Goal: Task Accomplishment & Management: Use online tool/utility

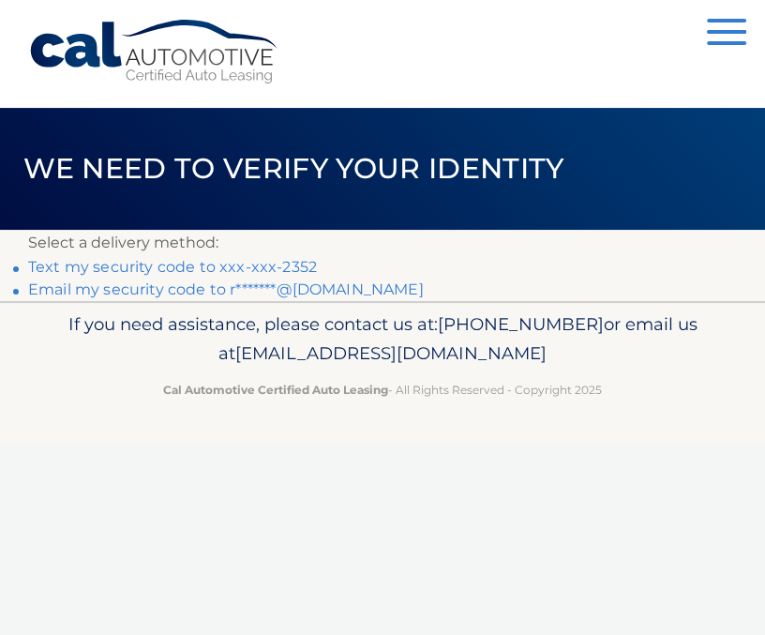
click at [123, 265] on link "Text my security code to xxx-xxx-2352" at bounding box center [172, 267] width 289 height 18
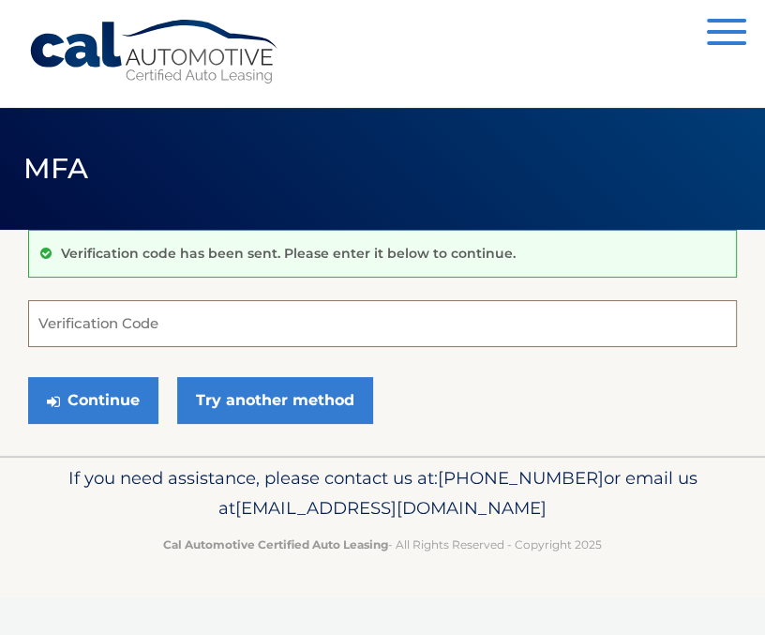
click at [298, 317] on input "Verification Code" at bounding box center [382, 323] width 709 height 47
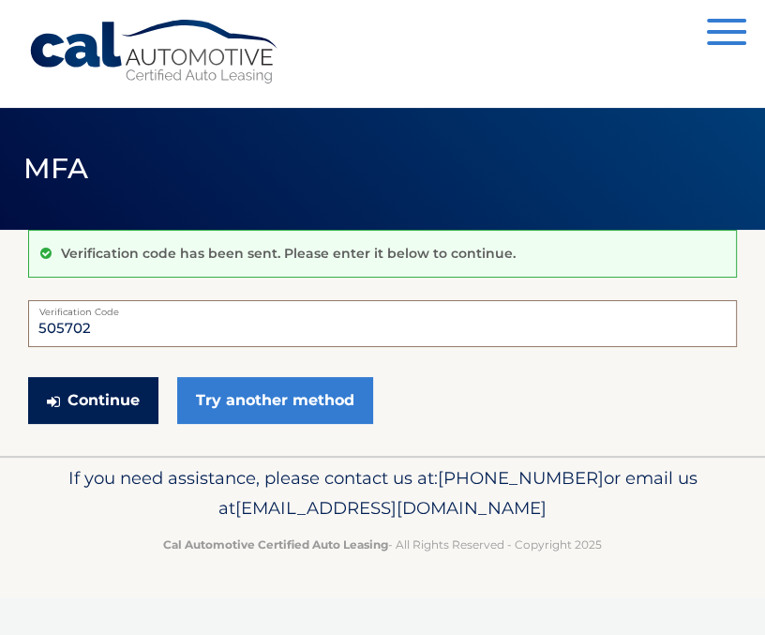
type input "505702"
click at [96, 404] on button "Continue" at bounding box center [93, 400] width 130 height 47
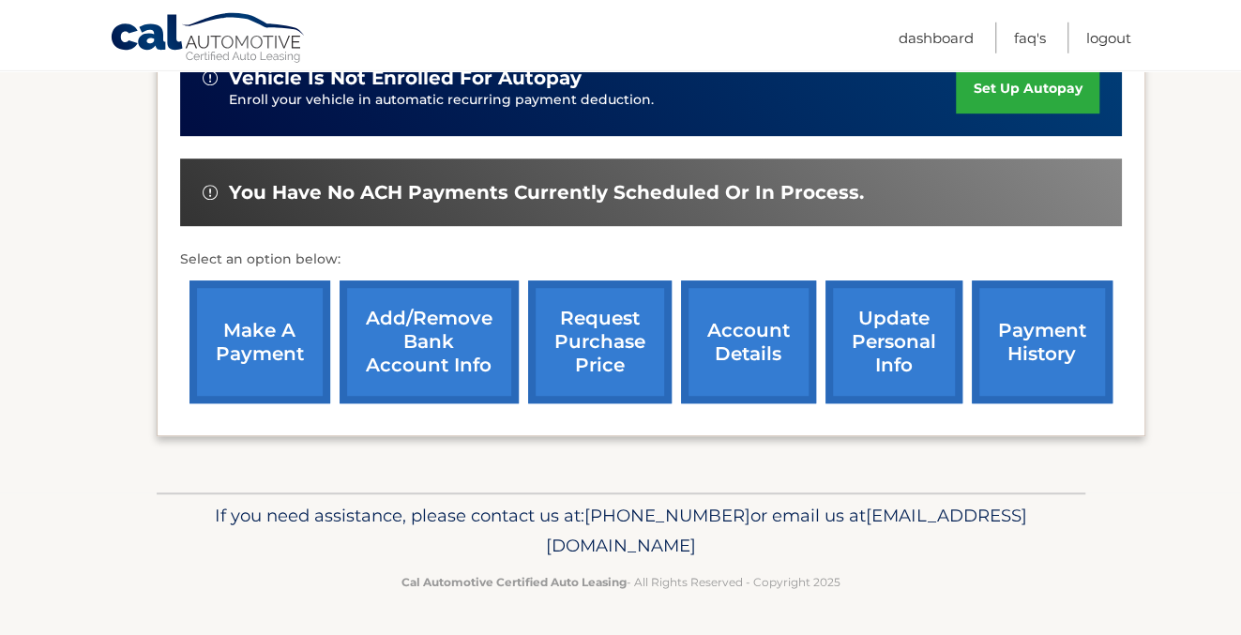
scroll to position [508, 0]
click at [245, 367] on link "make a payment" at bounding box center [259, 341] width 141 height 123
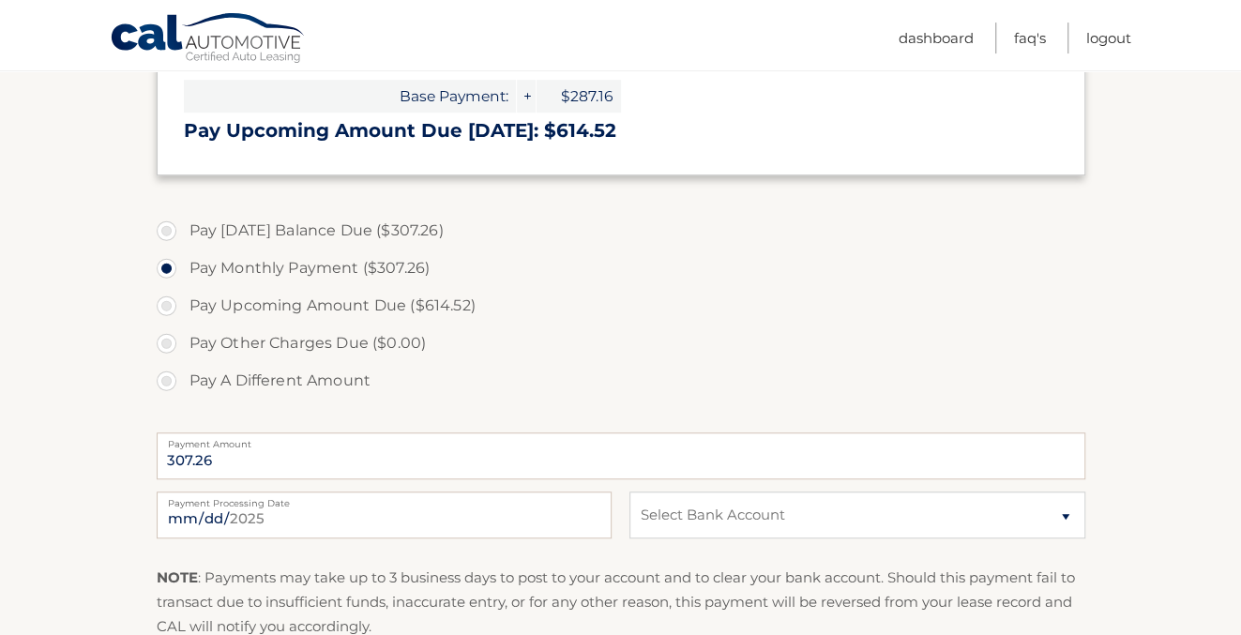
scroll to position [611, 0]
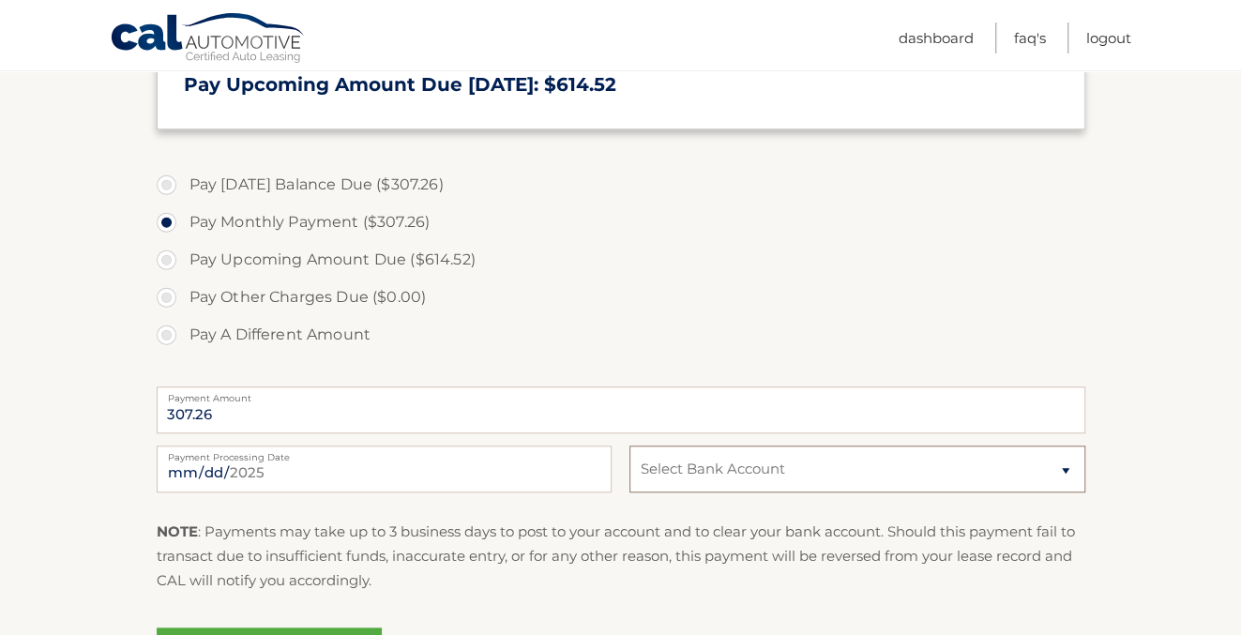
click at [629, 446] on select "Select Bank Account Checking CAPITAL ONE N.A. *****7538 Checking DIGITAL FEDERA…" at bounding box center [856, 469] width 455 height 47
select select "M2ZjOGNkOTItNzIzOS00Njc5LThiNWYtZThiZjFiZmQ3MTIz"
click option "Checking CAPITAL ONE N.A. *****7538" at bounding box center [0, 0] width 0 height 0
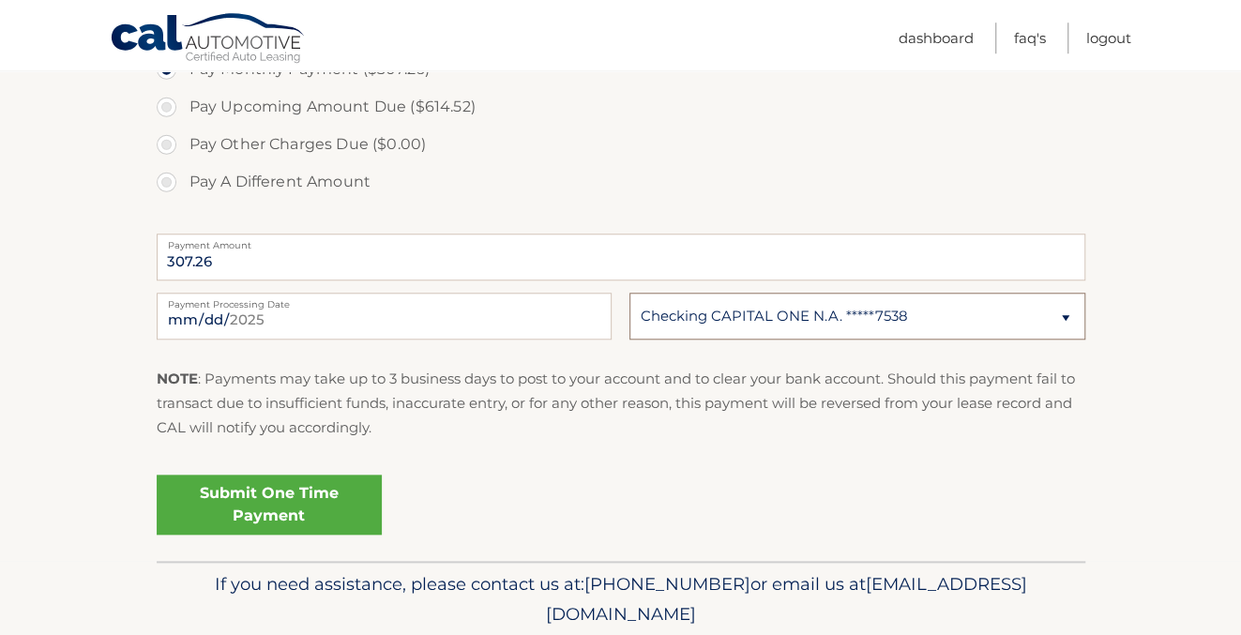
scroll to position [814, 0]
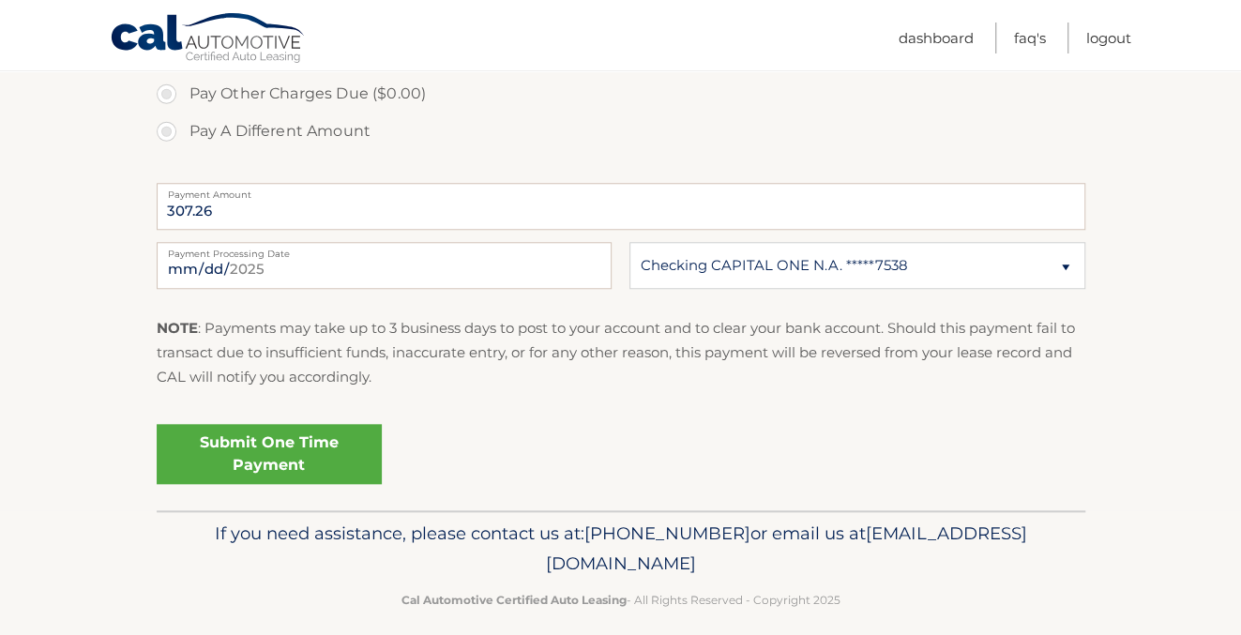
click at [267, 452] on link "Submit One Time Payment" at bounding box center [269, 454] width 225 height 60
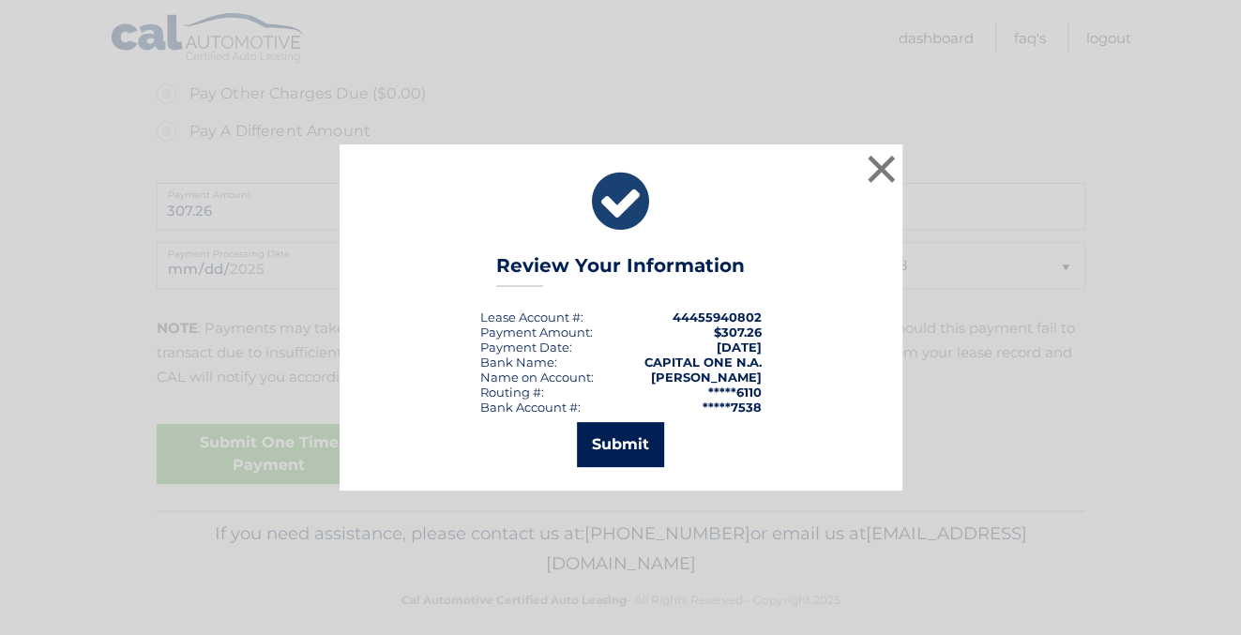
click at [622, 443] on button "Submit" at bounding box center [620, 444] width 87 height 45
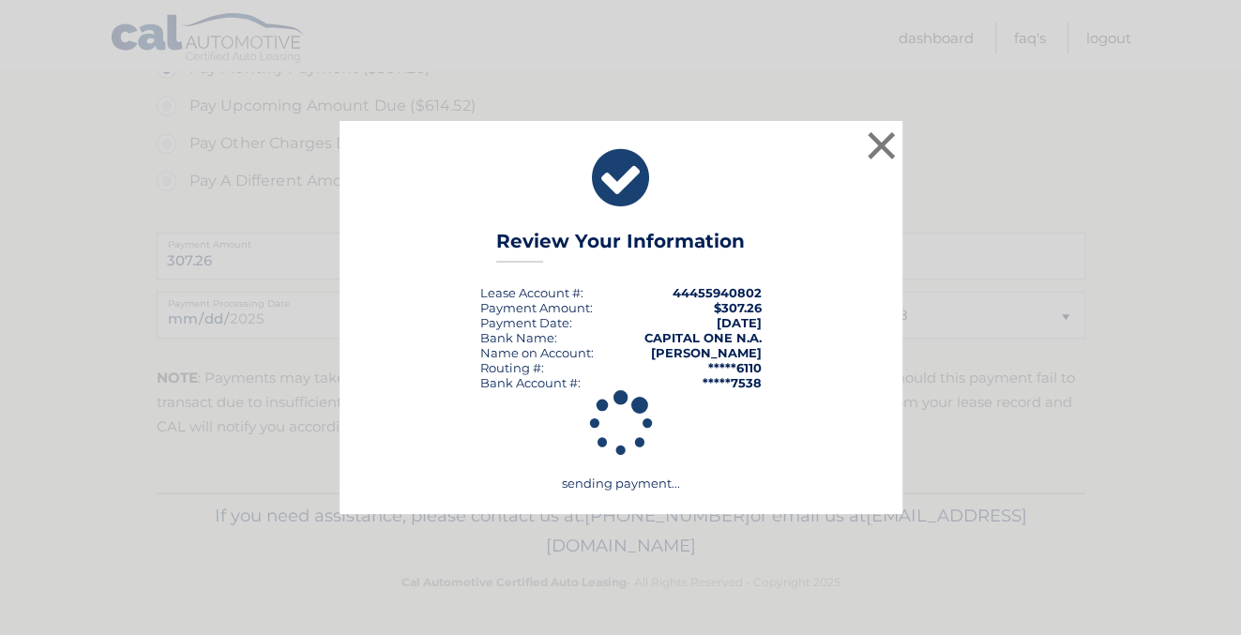
scroll to position [764, 0]
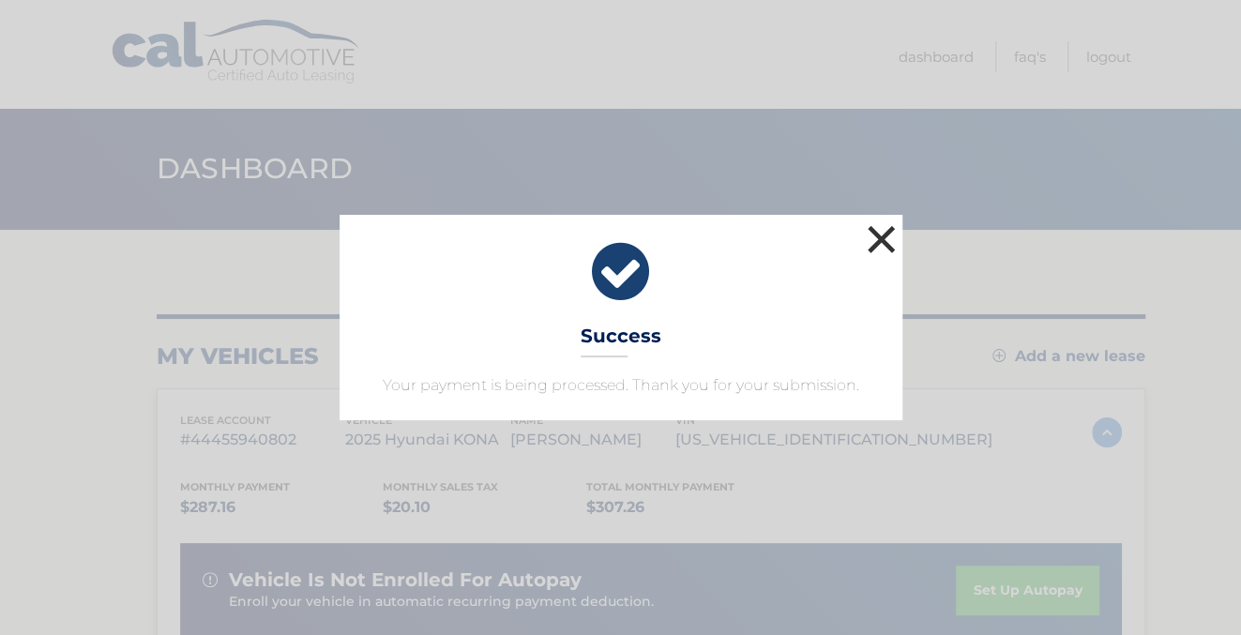
click at [878, 243] on button "×" at bounding box center [882, 239] width 38 height 38
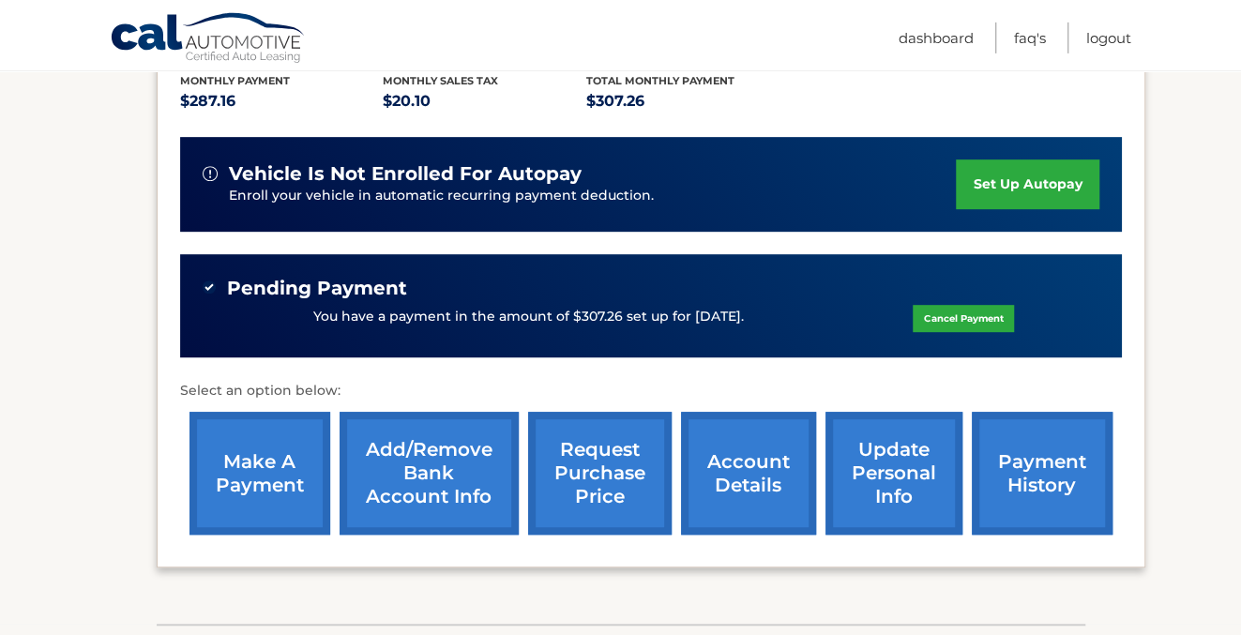
scroll to position [99, 0]
